Goal: Task Accomplishment & Management: Use online tool/utility

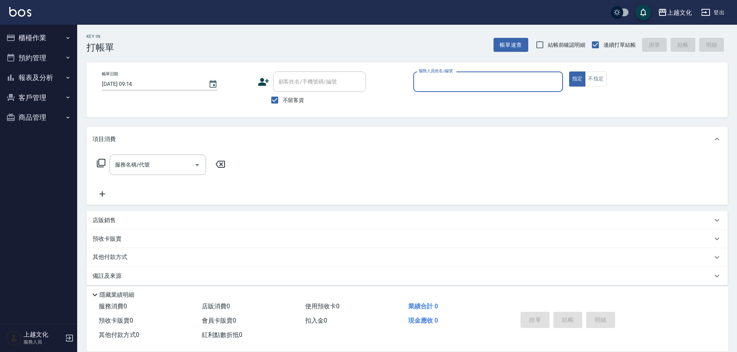
click at [30, 34] on button "櫃檯作業" at bounding box center [38, 38] width 71 height 20
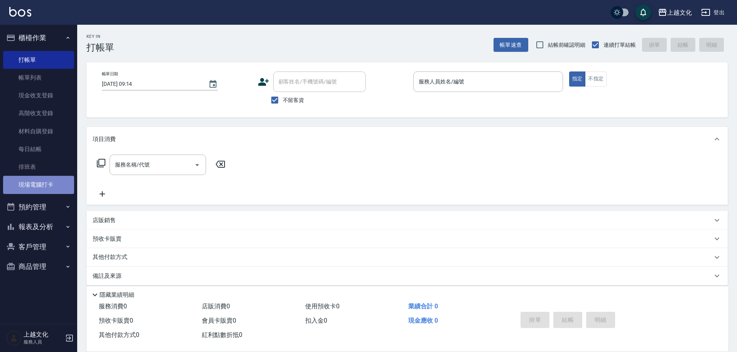
click at [64, 181] on link "現場電腦打卡" at bounding box center [38, 185] width 71 height 18
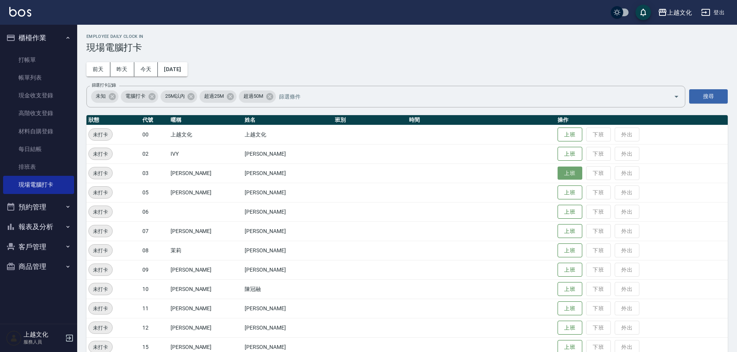
drag, startPoint x: 569, startPoint y: 170, endPoint x: 564, endPoint y: 173, distance: 5.8
click at [569, 170] on button "上班" at bounding box center [570, 173] width 25 height 14
click at [566, 251] on button "上班" at bounding box center [570, 251] width 25 height 14
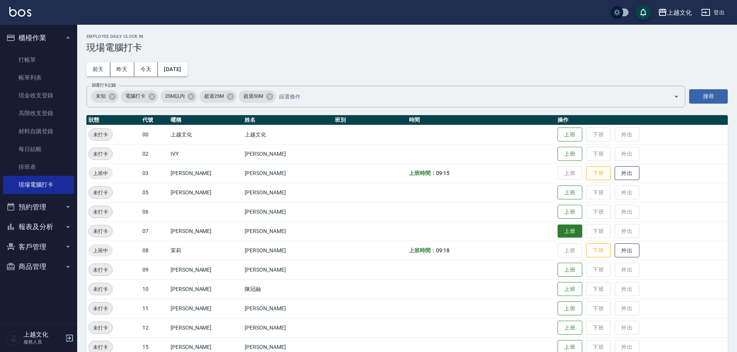
click at [562, 227] on button "上班" at bounding box center [570, 231] width 25 height 14
click at [566, 151] on button "上班" at bounding box center [570, 154] width 25 height 14
